Goal: Find contact information: Find contact information

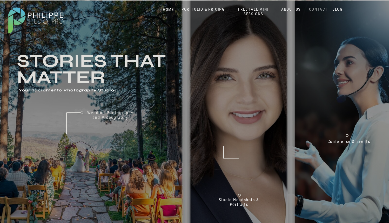
click at [319, 11] on nav "CONTACT" at bounding box center [317, 9] width 21 height 5
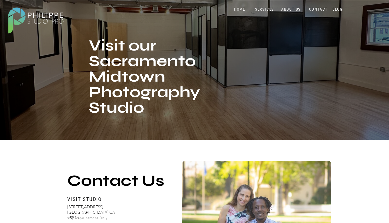
scroll to position [110, 0]
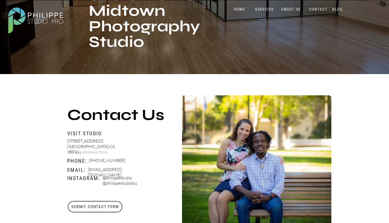
drag, startPoint x: 89, startPoint y: 170, endPoint x: 154, endPoint y: 168, distance: 64.9
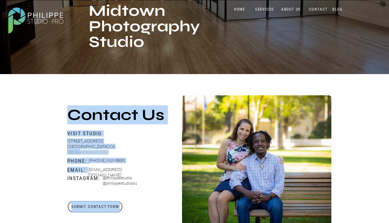
drag, startPoint x: 100, startPoint y: 170, endPoint x: 150, endPoint y: 170, distance: 50.3
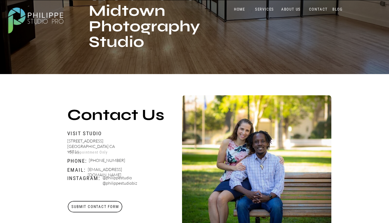
click at [147, 171] on p "[EMAIL_ADDRESS][DOMAIN_NAME]" at bounding box center [118, 170] width 61 height 6
drag, startPoint x: 89, startPoint y: 170, endPoint x: 148, endPoint y: 171, distance: 59.4
click at [148, 171] on p "[EMAIL_ADDRESS][DOMAIN_NAME]" at bounding box center [118, 170] width 61 height 6
copy p "[EMAIL_ADDRESS][DOMAIN_NAME]"
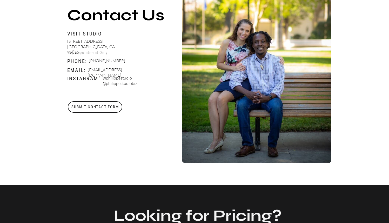
scroll to position [100, 0]
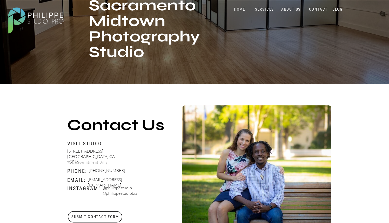
click at [287, 10] on nav "ABOUT US" at bounding box center [291, 9] width 22 height 5
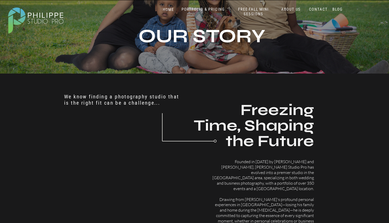
scroll to position [114, 0]
